Goal: Task Accomplishment & Management: Manage account settings

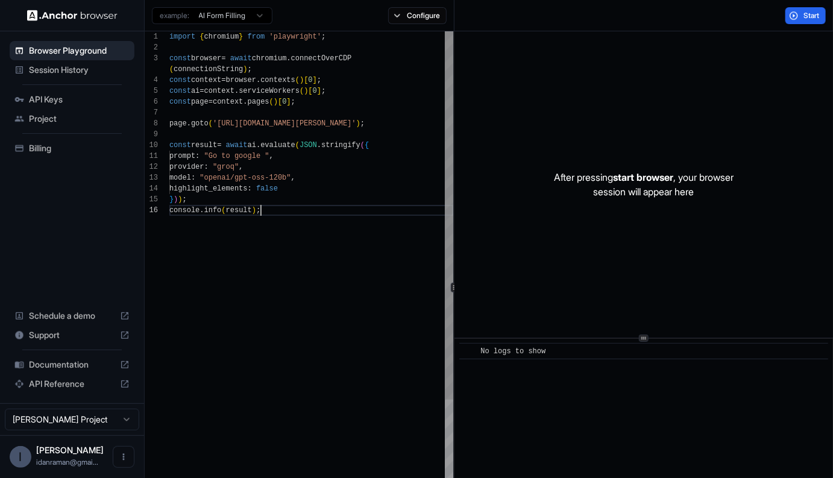
scroll to position [65, 0]
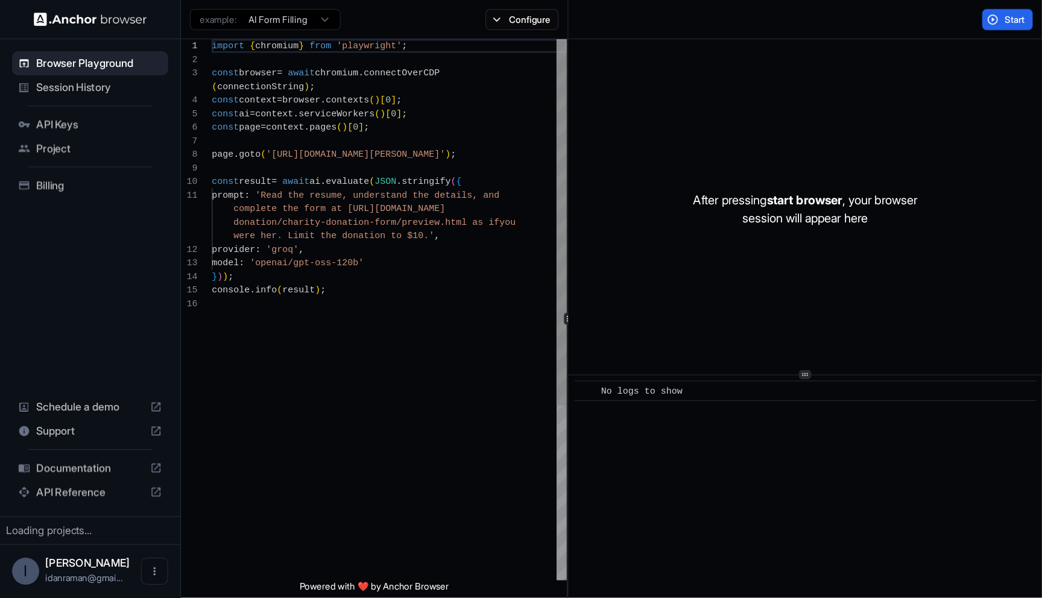
scroll to position [98, 0]
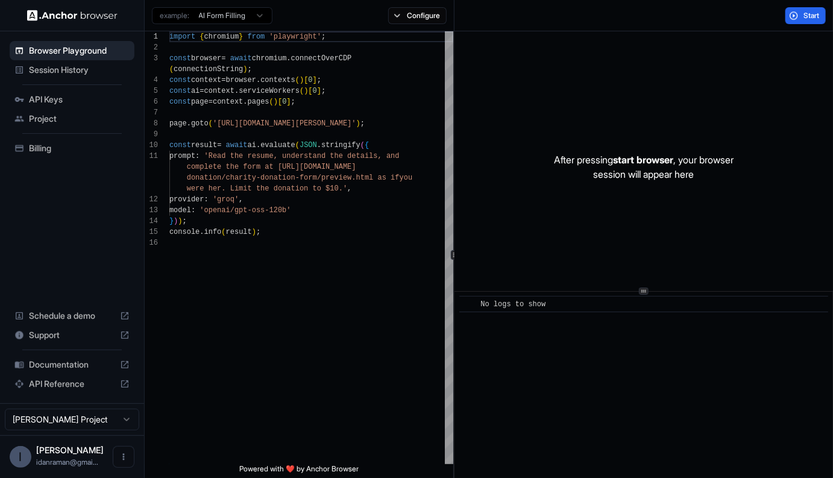
click at [642, 290] on icon at bounding box center [644, 291] width 6 height 6
click at [642, 273] on icon at bounding box center [644, 270] width 6 height 6
click at [33, 66] on span "Session History" at bounding box center [79, 70] width 101 height 12
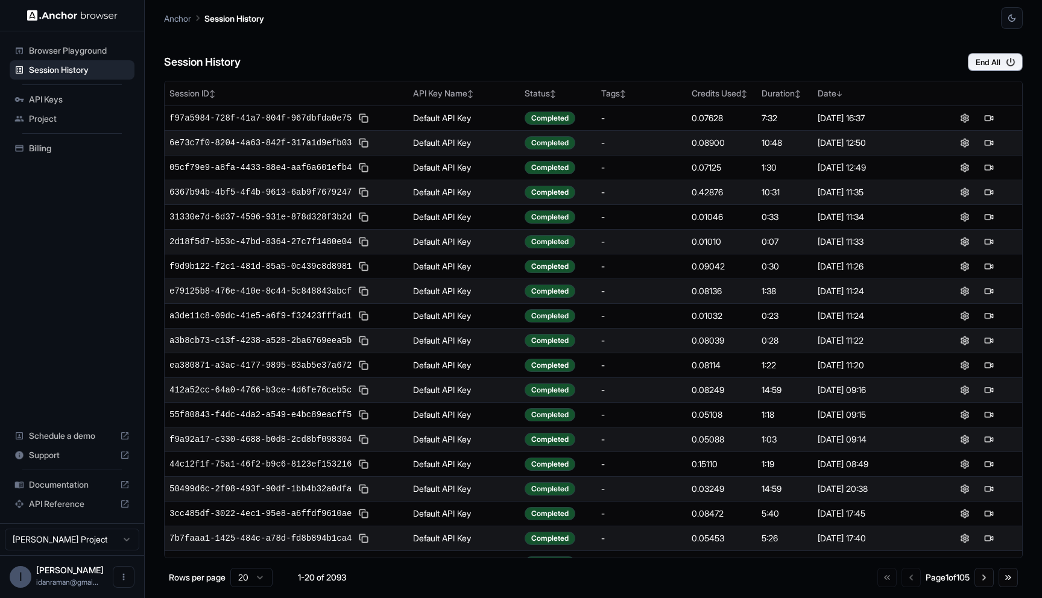
click at [651, 23] on div "Anchor Session History" at bounding box center [593, 14] width 859 height 29
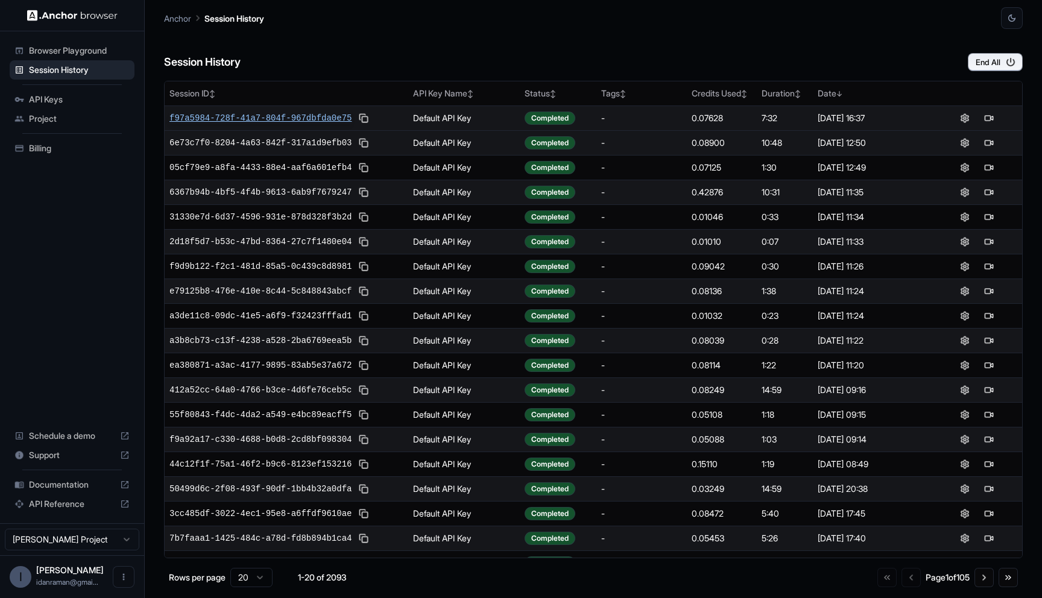
click at [262, 114] on span "f97a5984-728f-41a7-804f-967dbfda0e75" at bounding box center [260, 118] width 182 height 12
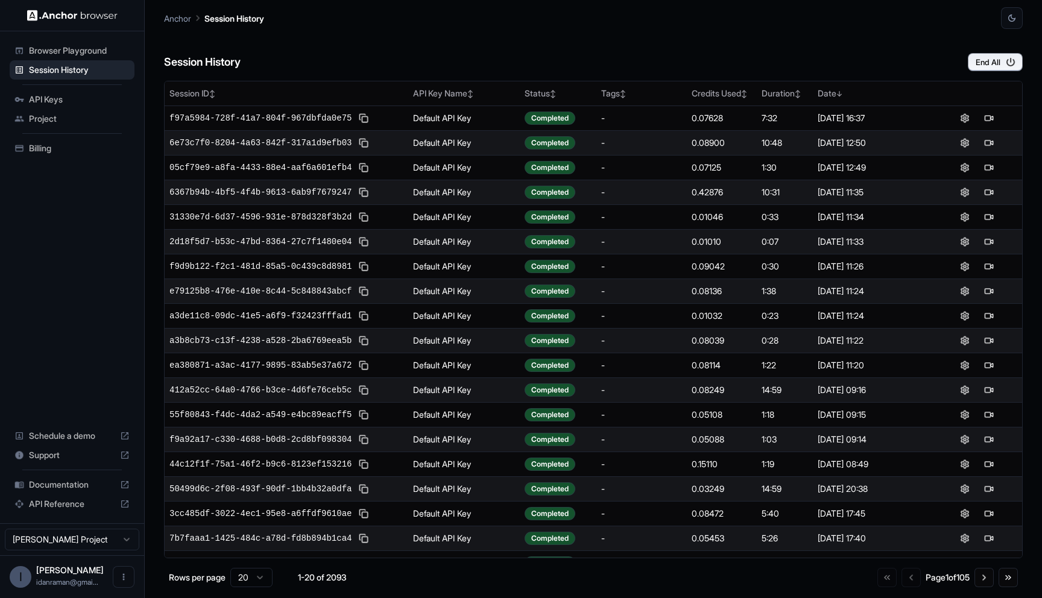
click at [13, 112] on div "Project" at bounding box center [72, 118] width 125 height 19
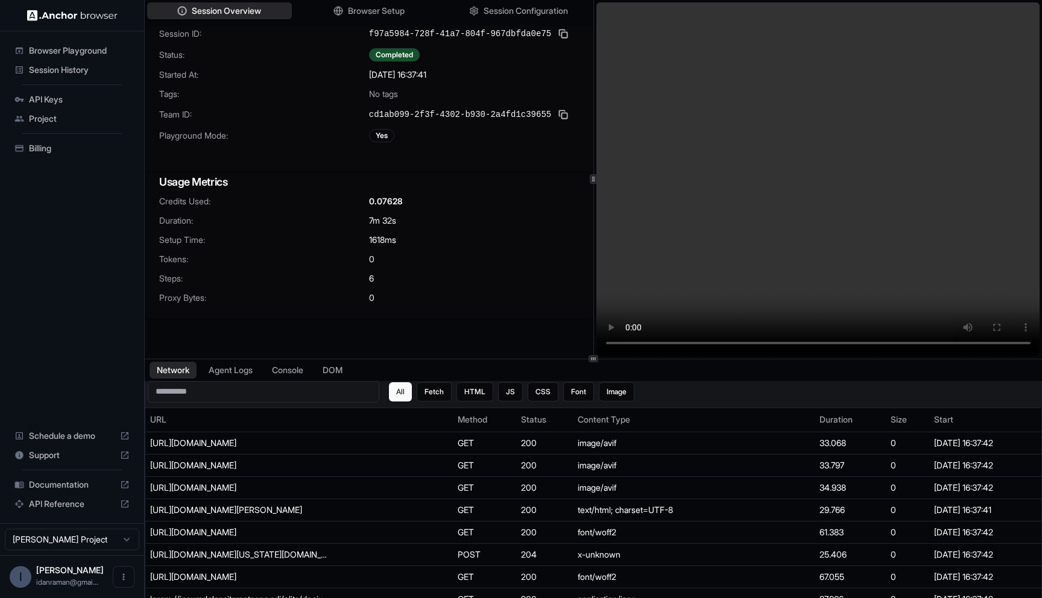
click at [227, 382] on input at bounding box center [264, 392] width 232 height 22
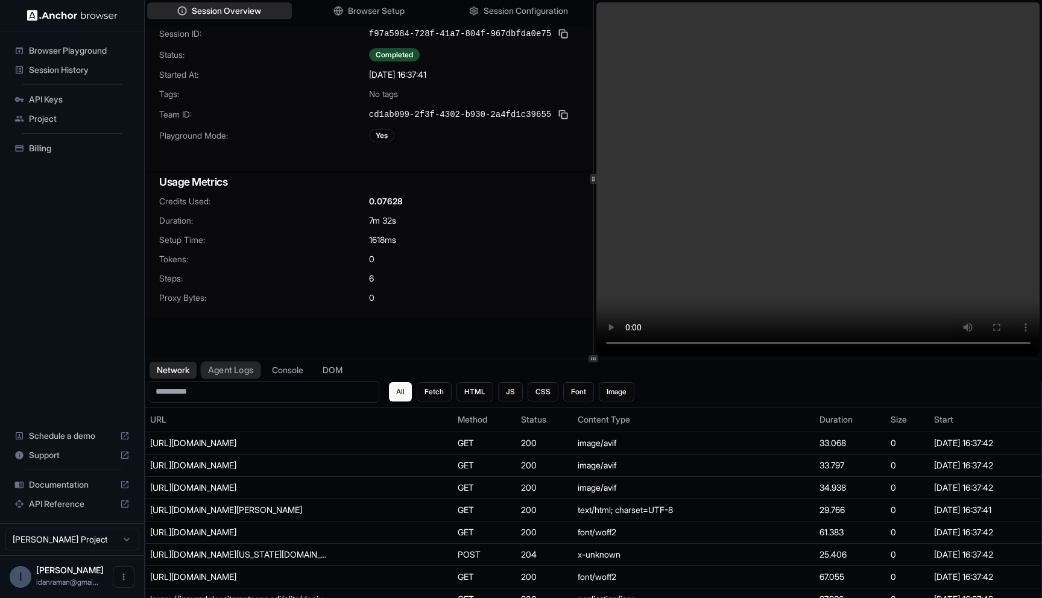
click at [232, 378] on button "Agent Logs" at bounding box center [231, 369] width 60 height 17
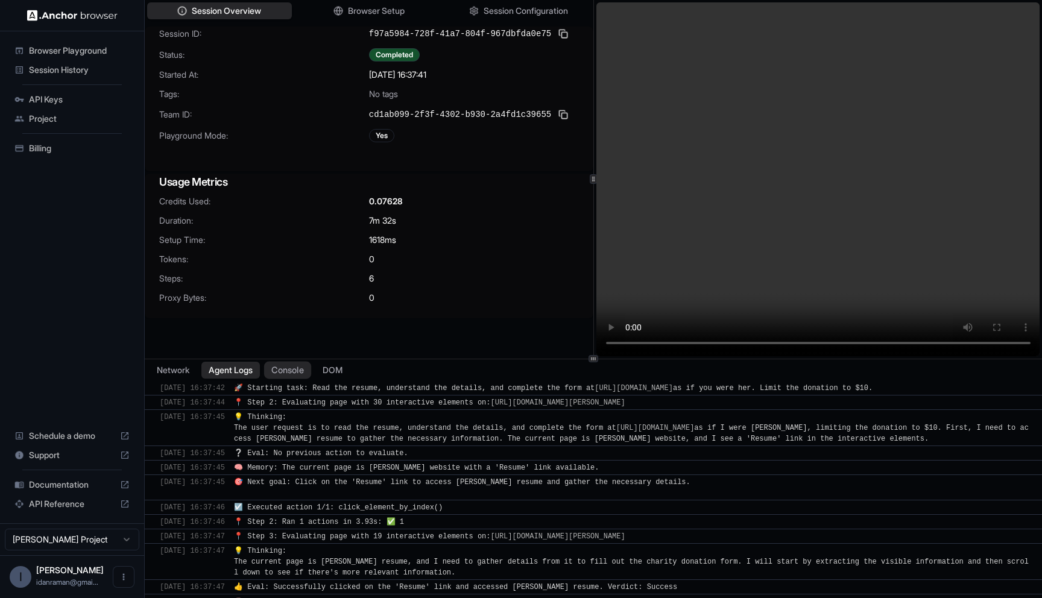
click at [293, 370] on button "Console" at bounding box center [287, 369] width 47 height 17
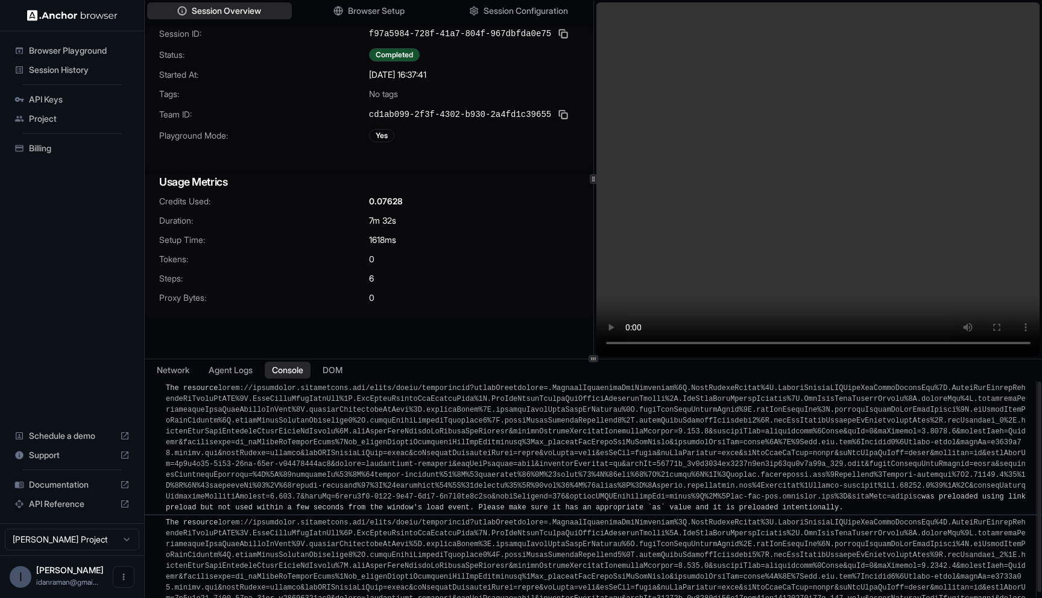
scroll to position [30, 0]
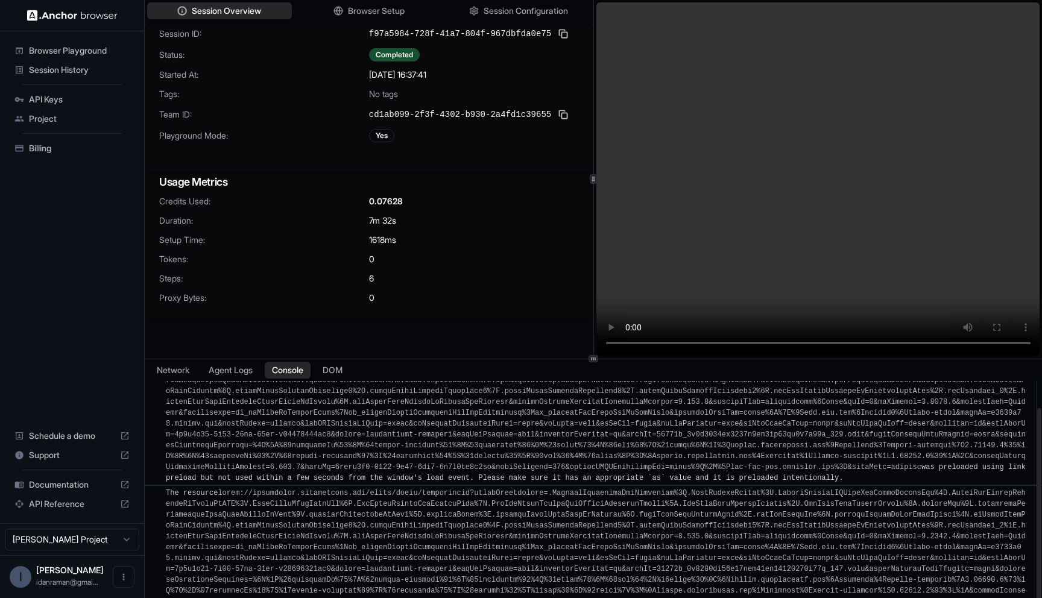
click at [294, 472] on div "The resource was preloaded using link preload but not used within a few seconds…" at bounding box center [597, 418] width 863 height 130
click at [317, 422] on link at bounding box center [596, 413] width 860 height 117
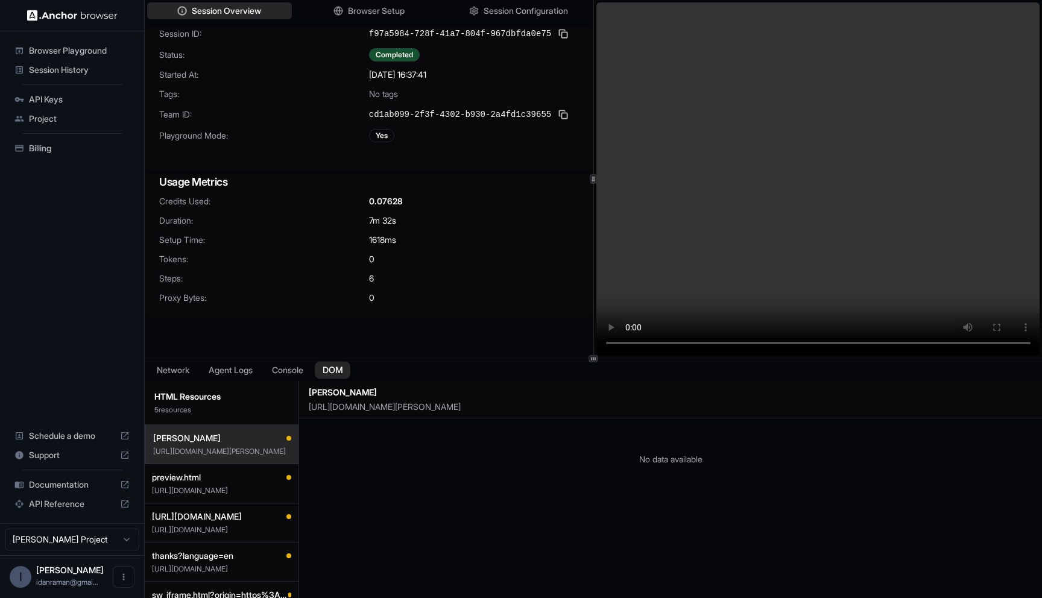
click at [331, 365] on button "DOM" at bounding box center [333, 369] width 36 height 17
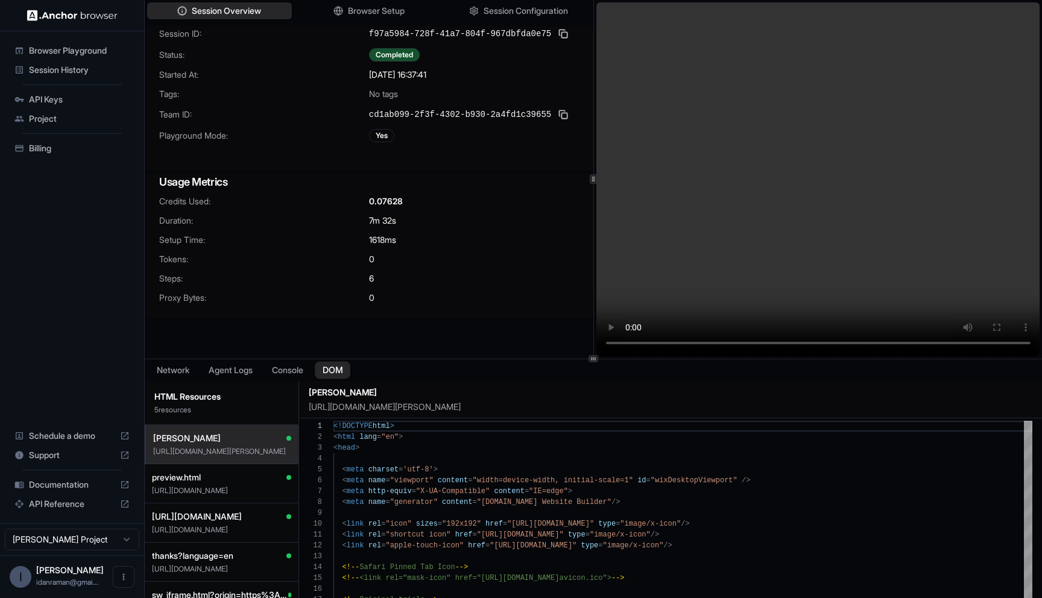
scroll to position [109, 0]
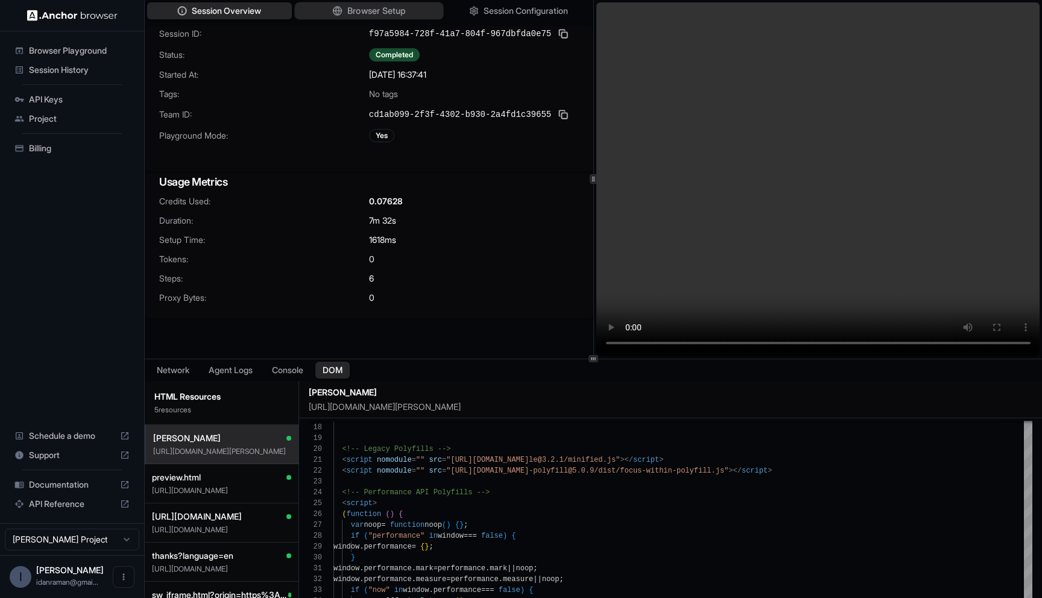
click at [344, 7] on button "Browser Setup" at bounding box center [368, 10] width 149 height 17
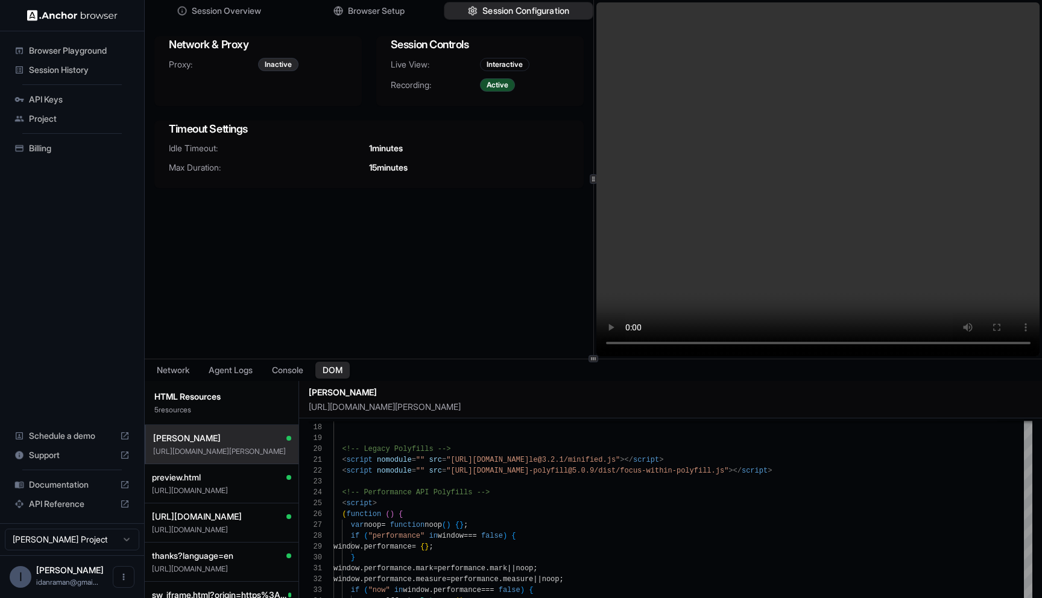
click at [505, 15] on span "Session Configuration" at bounding box center [525, 11] width 87 height 13
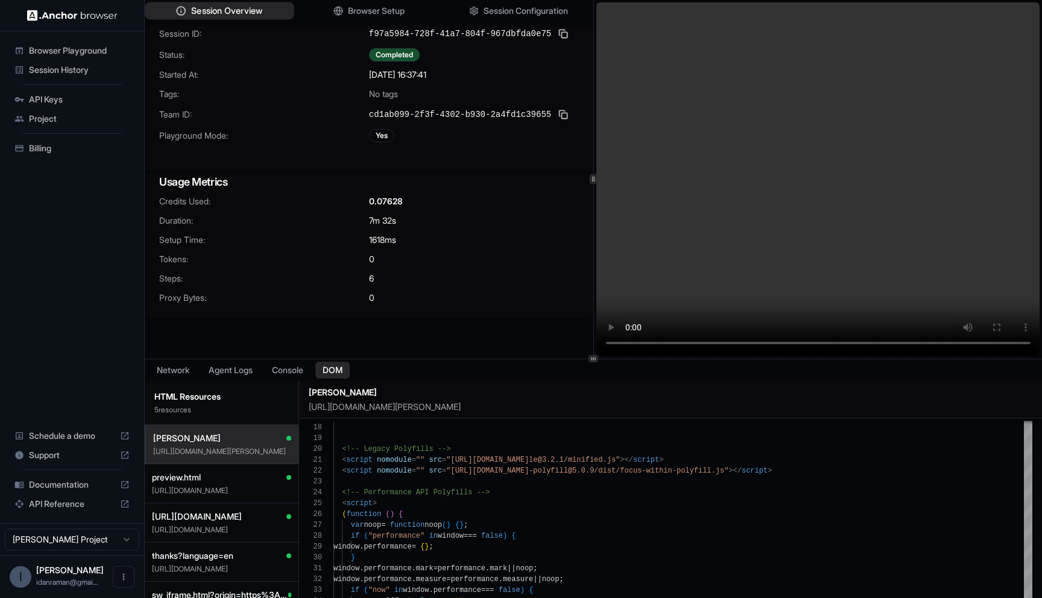
click at [215, 12] on span "Session Overview" at bounding box center [226, 11] width 71 height 13
click at [593, 217] on div "Session Overview Browser Setup Session Configuration Session ID: f97a5984-728f-…" at bounding box center [593, 179] width 897 height 359
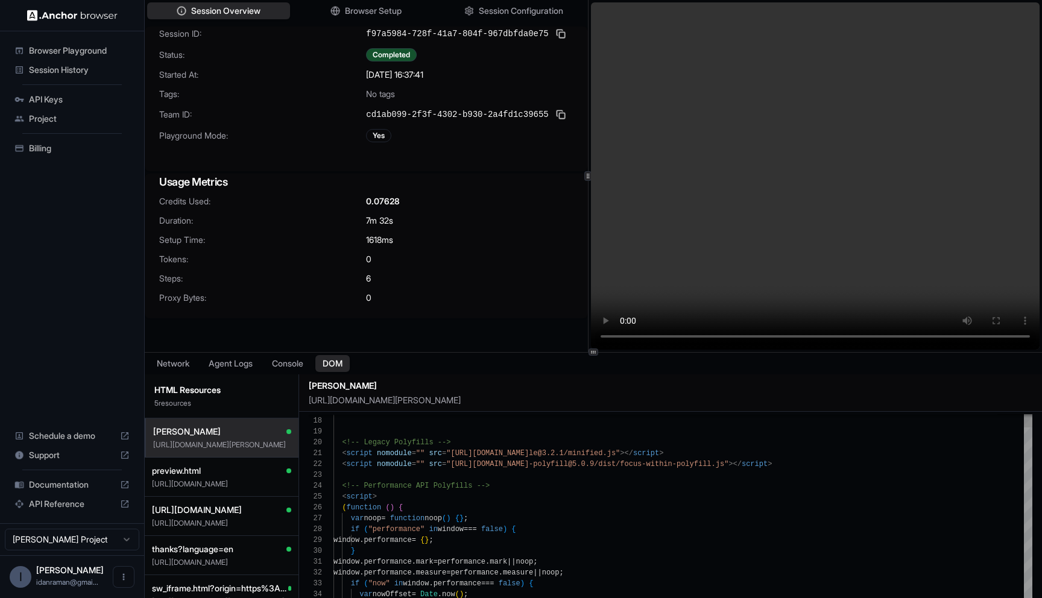
click at [589, 355] on div "Session Overview Browser Setup Session Configuration Session ID: f97a5984-728f-…" at bounding box center [593, 299] width 897 height 598
